Goal: Task Accomplishment & Management: Manage account settings

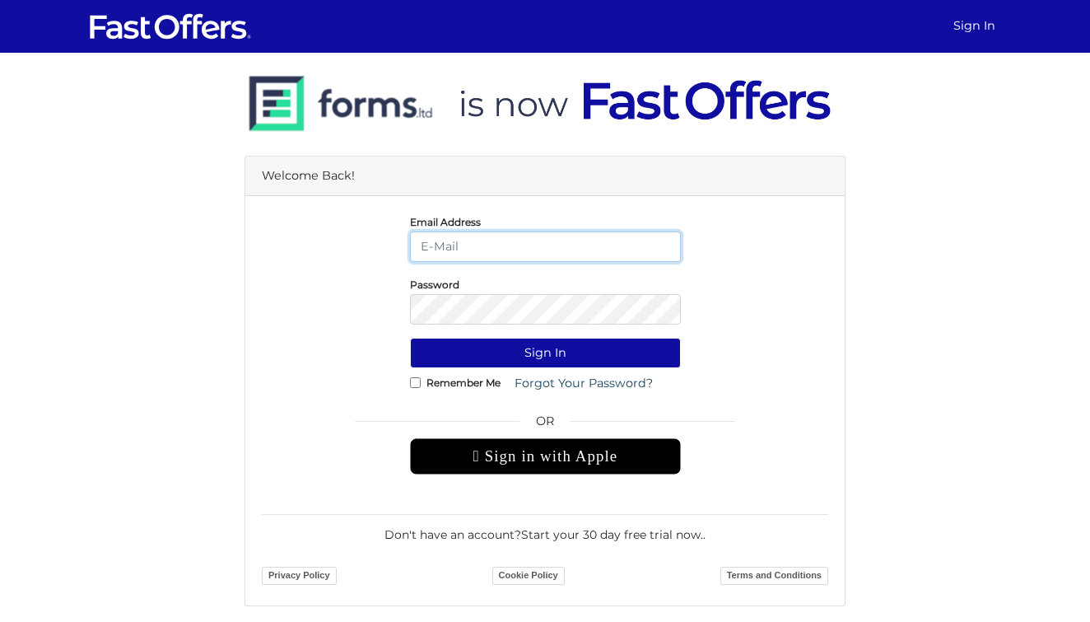
type input "Eren@theavantgroup.ca"
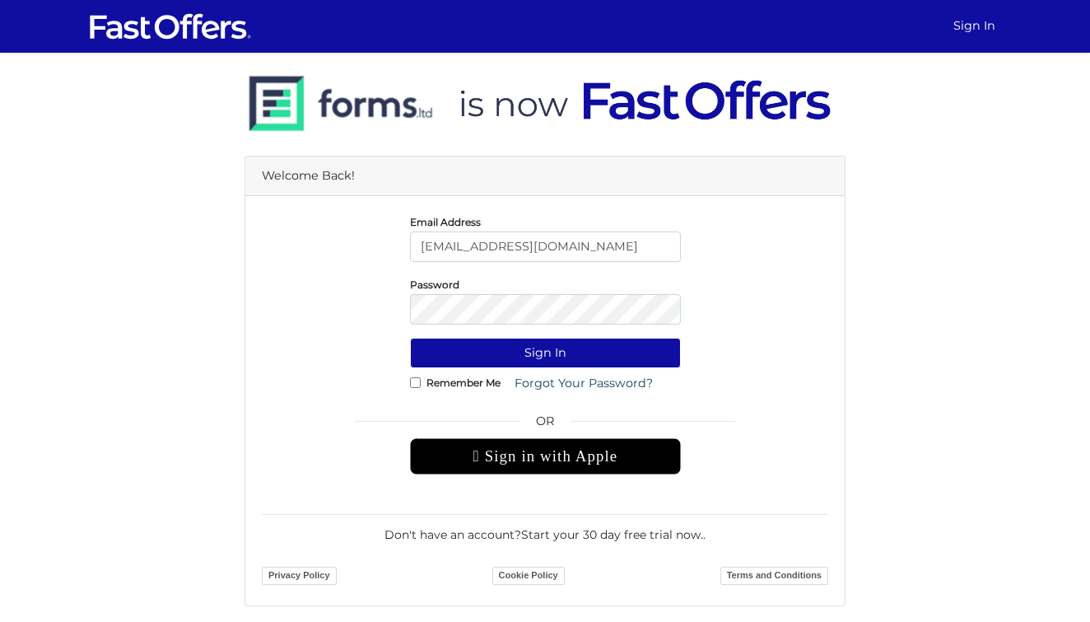
click at [429, 384] on label "Remember Me" at bounding box center [463, 382] width 74 height 4
click at [421, 384] on input "Remember Me" at bounding box center [415, 382] width 11 height 11
checkbox input "true"
click at [482, 368] on div "Remember Me Forgot Your Password?" at bounding box center [545, 383] width 271 height 30
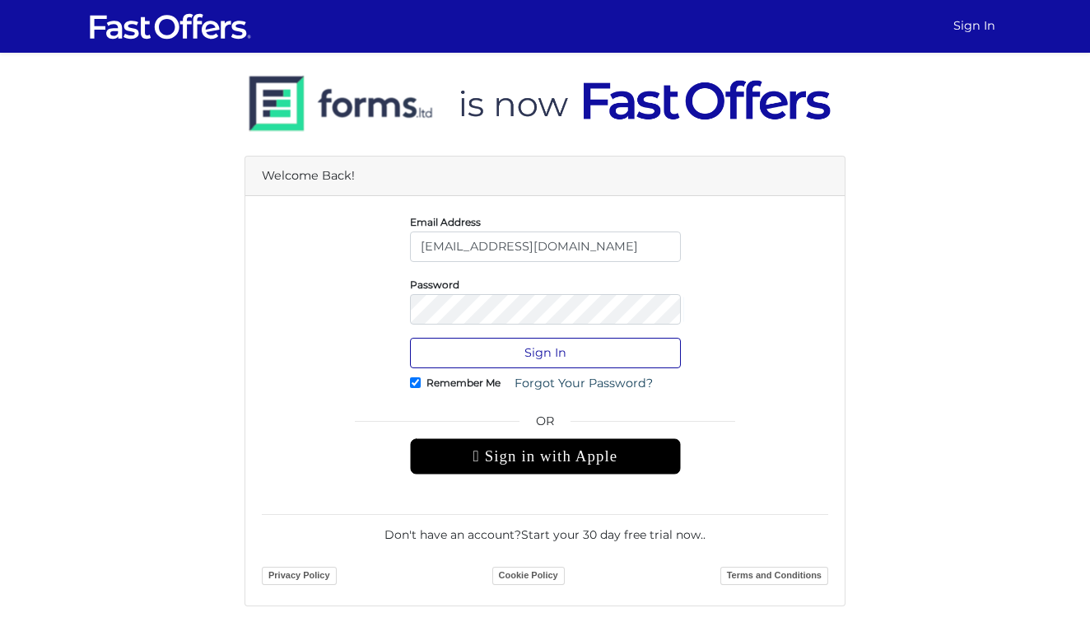
click at [488, 360] on button "Sign In" at bounding box center [545, 353] width 271 height 30
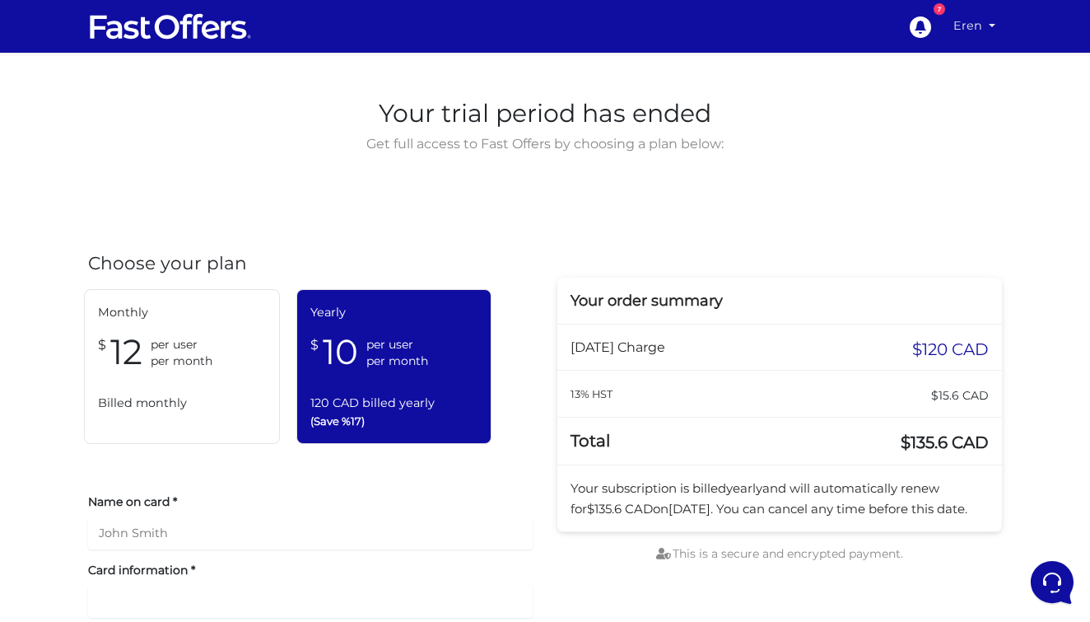
click at [987, 24] on link "Eren" at bounding box center [974, 26] width 55 height 32
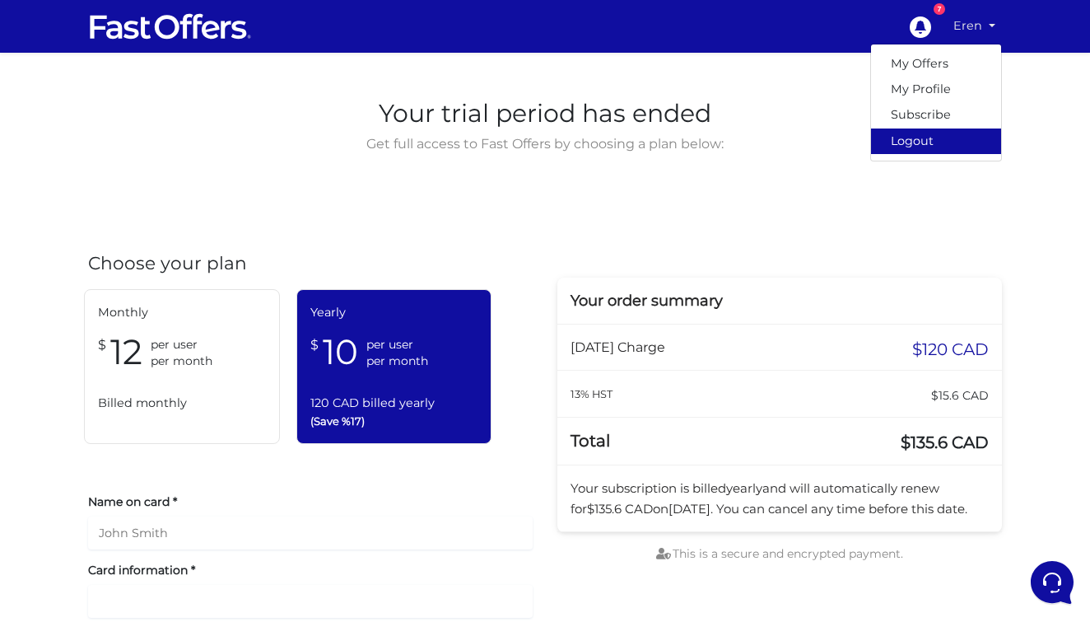
click at [939, 147] on link "Logout" at bounding box center [936, 141] width 130 height 26
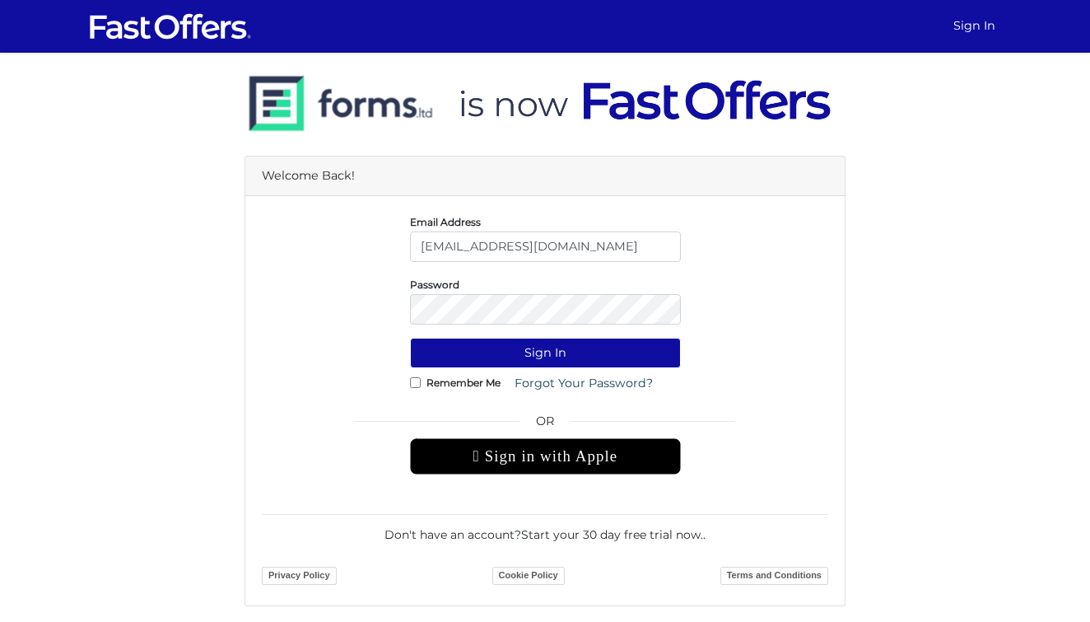
type input "Erensestates@gmail.com"
click at [545, 352] on button "Sign In" at bounding box center [545, 353] width 271 height 30
